Goal: Information Seeking & Learning: Find specific fact

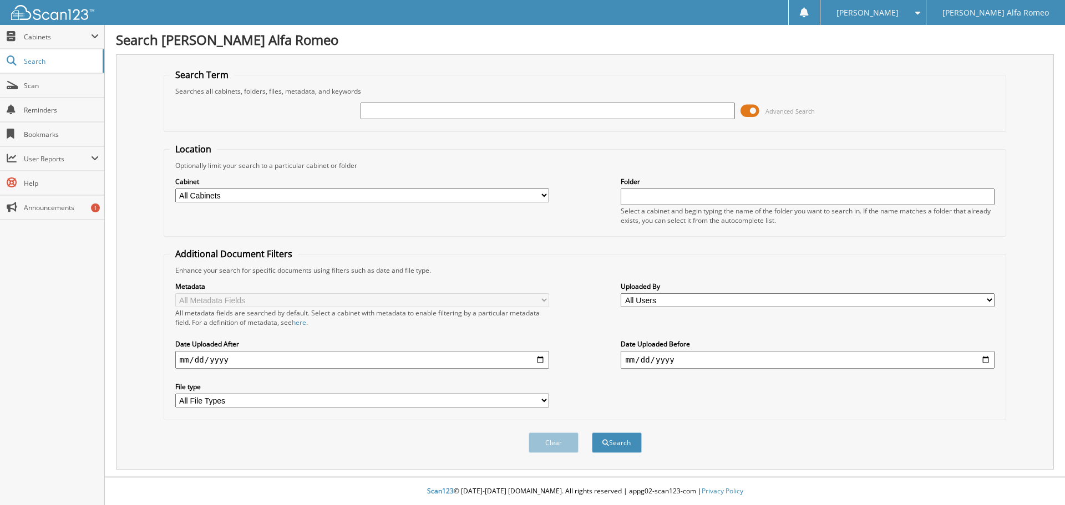
click at [479, 114] on input "text" at bounding box center [547, 111] width 374 height 17
type input "33258"
click at [609, 451] on button "Search" at bounding box center [617, 443] width 50 height 21
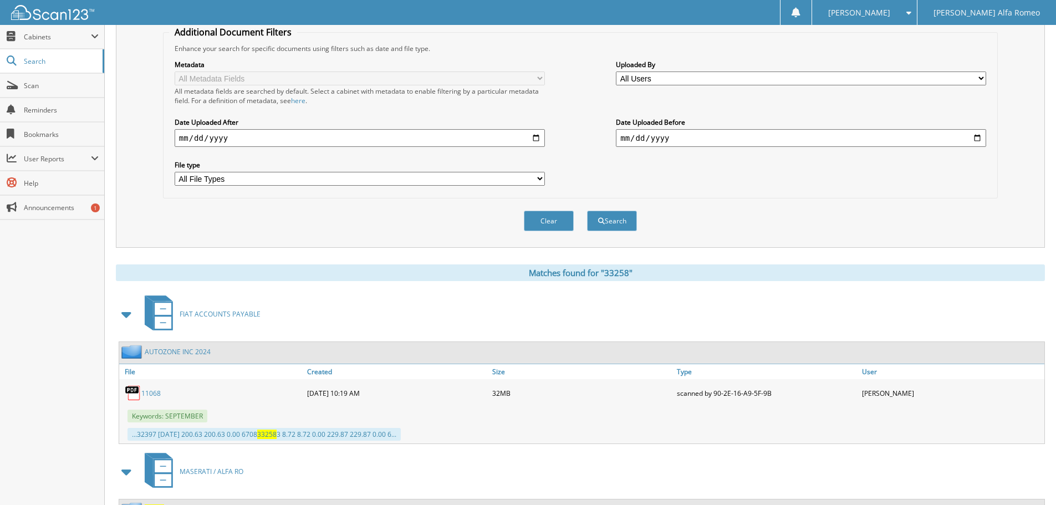
scroll to position [499, 0]
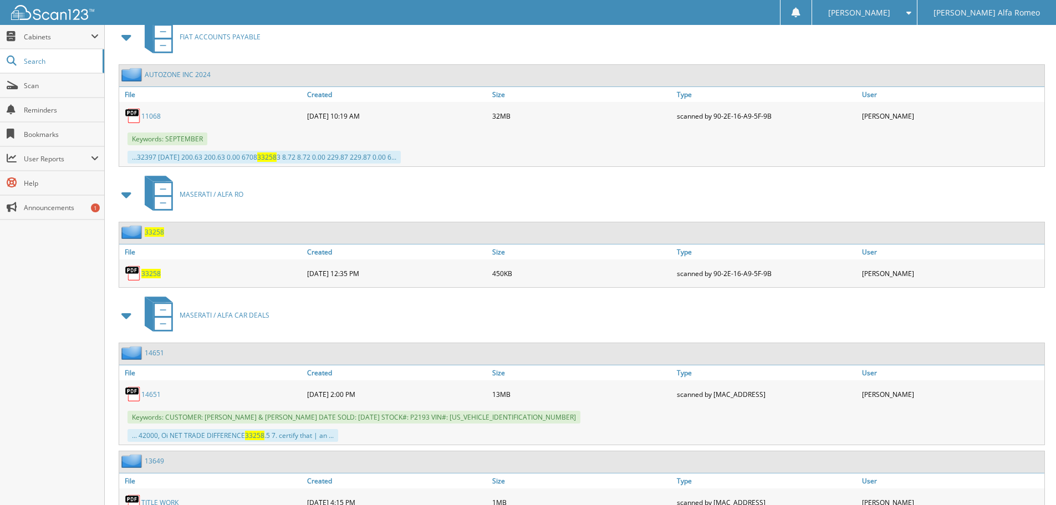
click at [153, 273] on span "33258" at bounding box center [150, 273] width 19 height 9
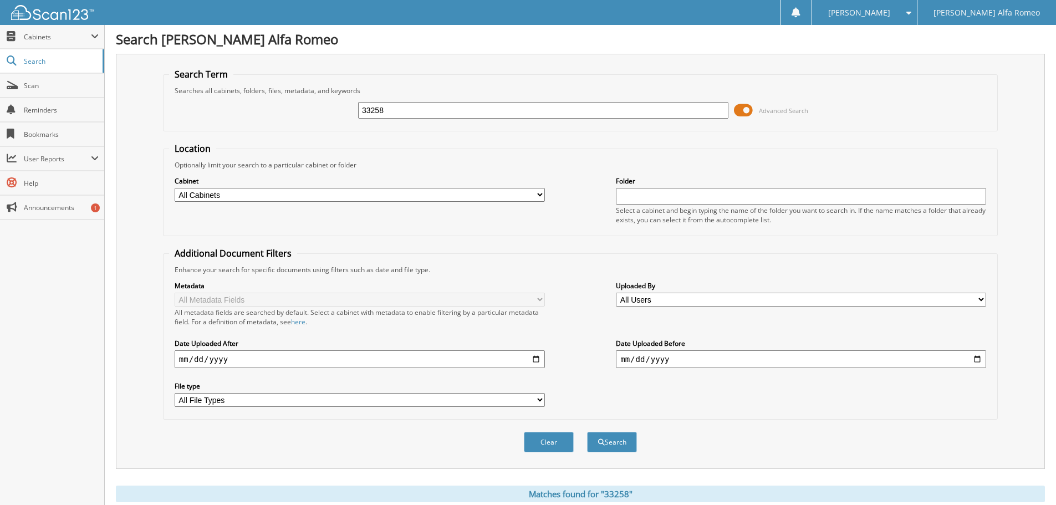
scroll to position [0, 0]
drag, startPoint x: 395, startPoint y: 114, endPoint x: 320, endPoint y: 112, distance: 74.9
click at [320, 112] on div "33258 Advanced Search" at bounding box center [580, 111] width 823 height 30
type input "34749"
click at [613, 447] on button "Search" at bounding box center [612, 443] width 50 height 21
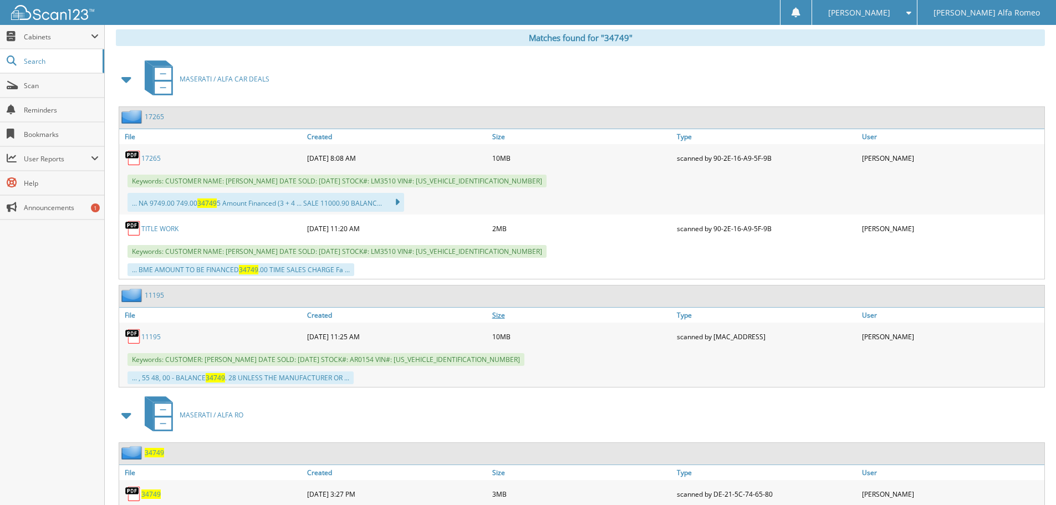
scroll to position [494, 0]
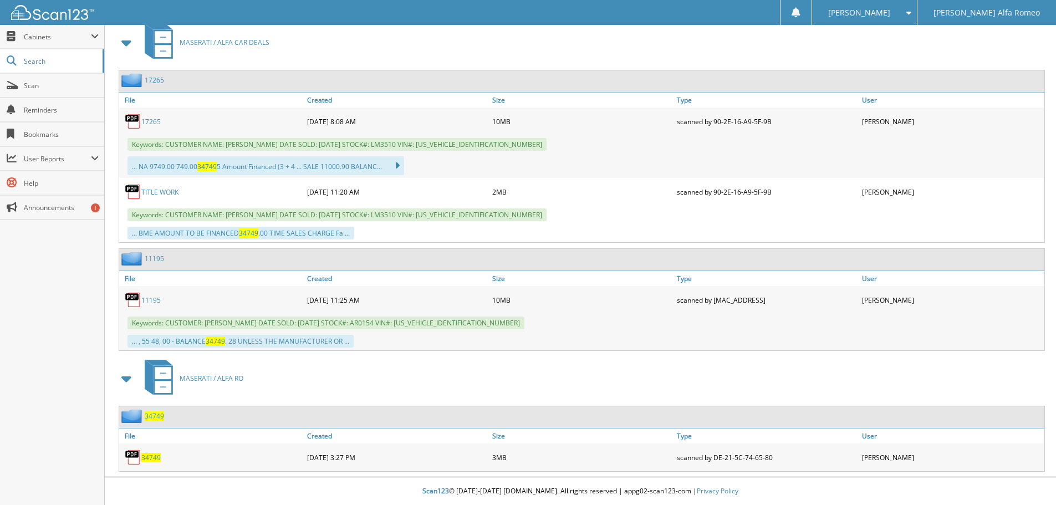
click at [148, 455] on span "34749" at bounding box center [150, 457] width 19 height 9
click at [146, 459] on span "34749" at bounding box center [150, 457] width 19 height 9
click at [148, 461] on span "34749" at bounding box center [150, 457] width 19 height 9
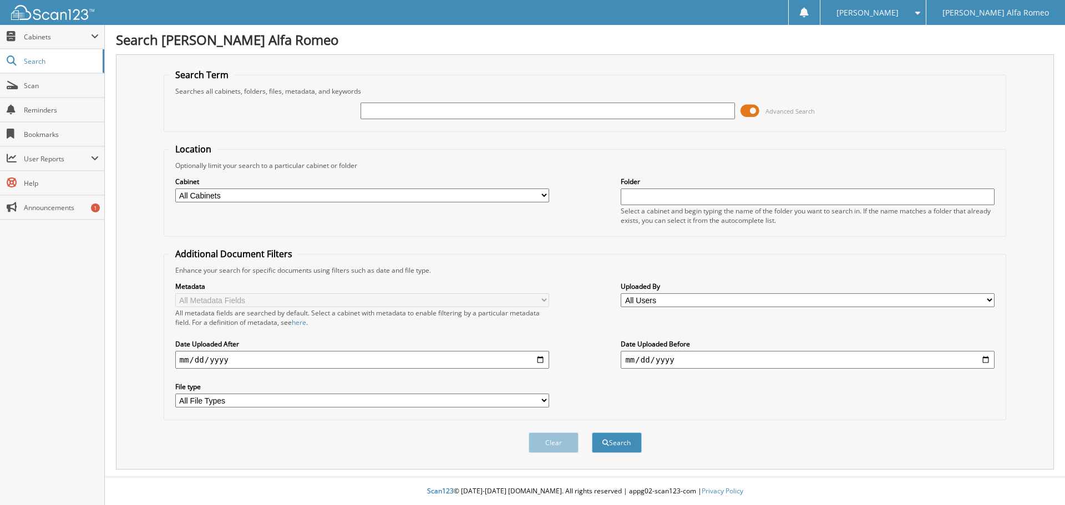
click at [418, 111] on input "text" at bounding box center [547, 111] width 374 height 17
type input "3"
type input "34749"
click at [623, 443] on button "Search" at bounding box center [617, 443] width 50 height 21
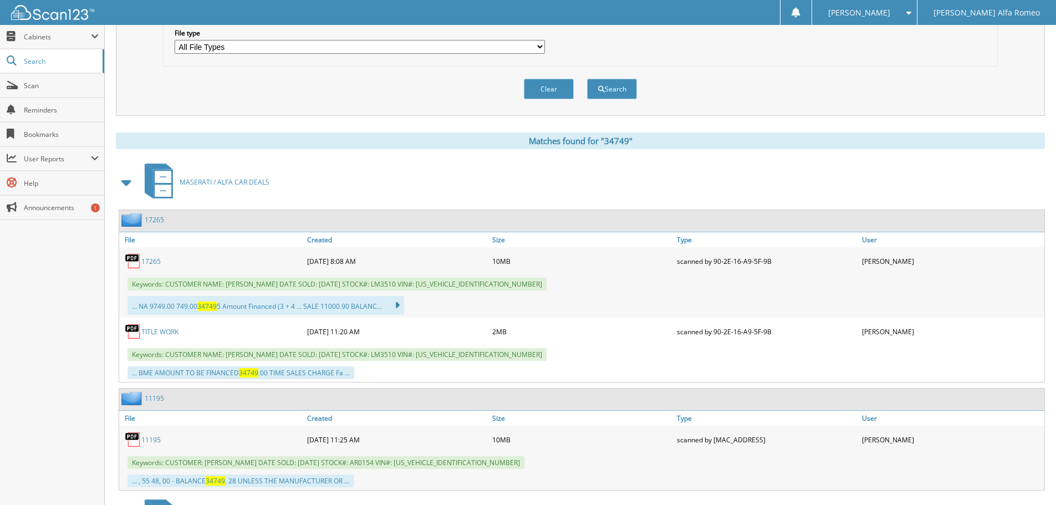
scroll to position [494, 0]
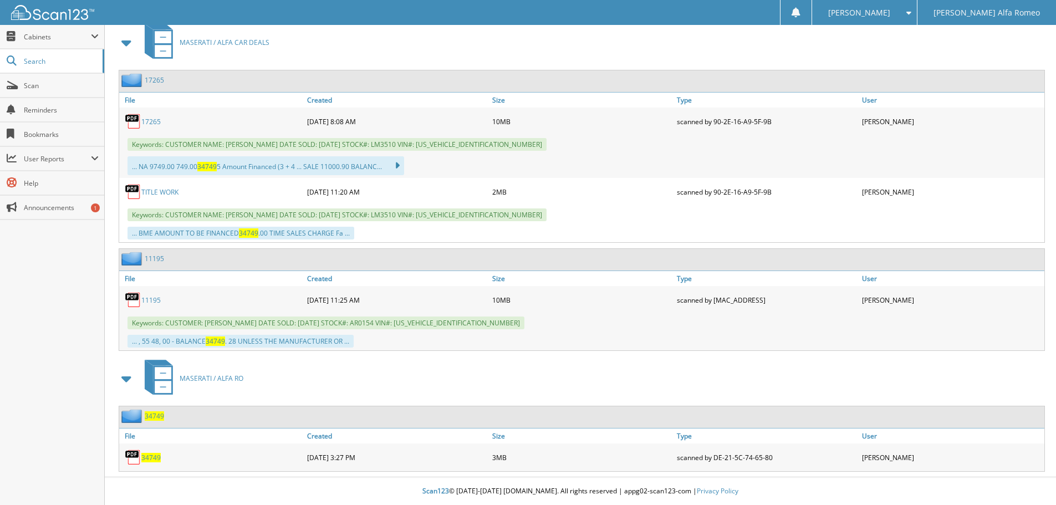
click at [152, 457] on span "34749" at bounding box center [150, 457] width 19 height 9
